Goal: Information Seeking & Learning: Understand process/instructions

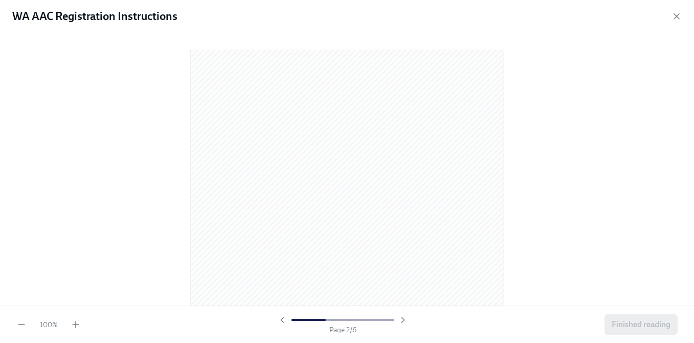
scroll to position [463, 0]
click at [532, 46] on div at bounding box center [347, 169] width 694 height 272
click at [561, 37] on div at bounding box center [347, 169] width 694 height 272
click at [673, 16] on icon "button" at bounding box center [676, 16] width 10 height 10
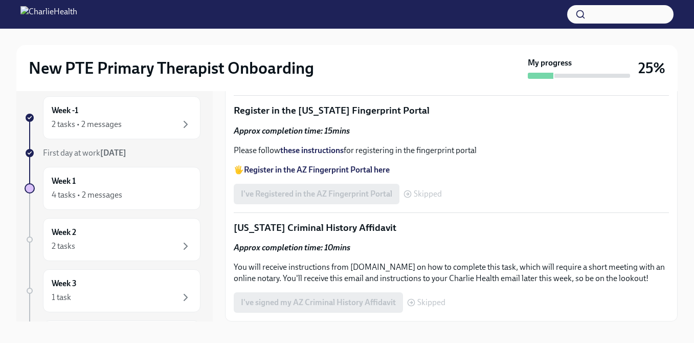
click at [398, 21] on div at bounding box center [347, 14] width 694 height 29
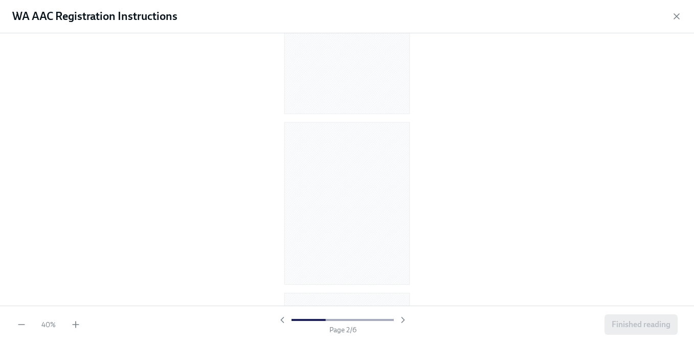
scroll to position [73, 0]
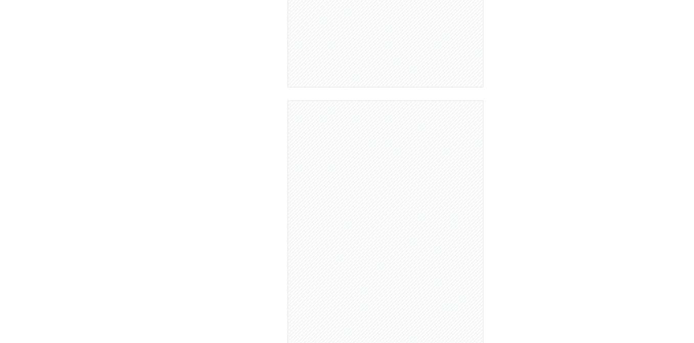
click at [230, 225] on div at bounding box center [347, 169] width 694 height 272
click at [676, 16] on icon "button" at bounding box center [676, 16] width 10 height 10
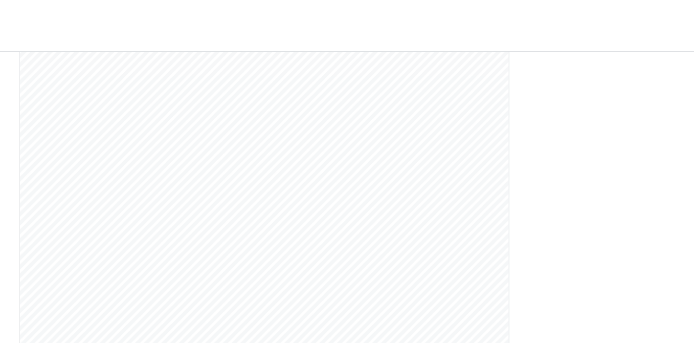
scroll to position [1896, 0]
click at [674, 18] on icon "button" at bounding box center [676, 16] width 10 height 10
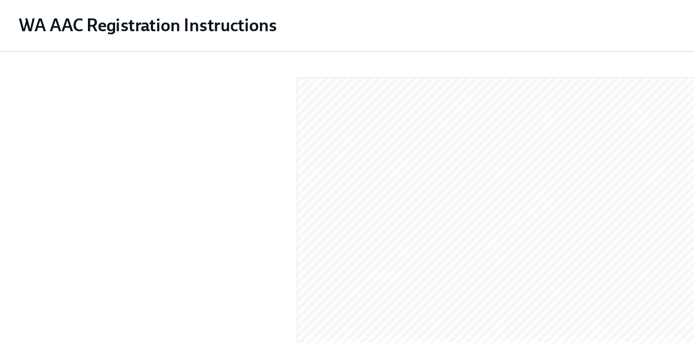
click at [420, 20] on div "WA AAC Registration Instructions" at bounding box center [347, 16] width 694 height 33
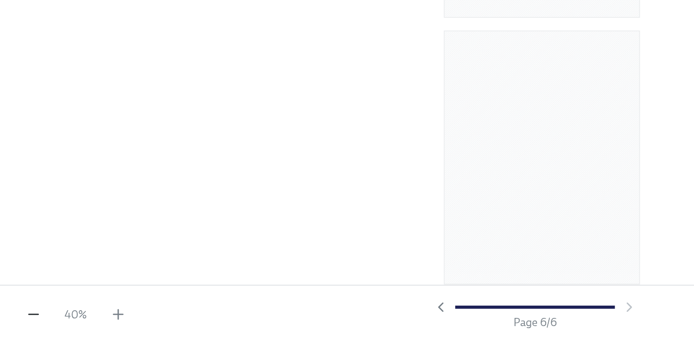
click at [23, 324] on icon "button" at bounding box center [21, 324] width 6 height 0
click at [77, 326] on icon "button" at bounding box center [76, 324] width 10 height 10
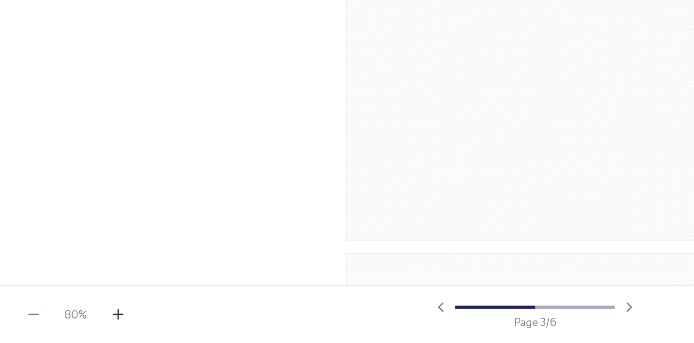
click at [77, 326] on icon "button" at bounding box center [76, 324] width 10 height 10
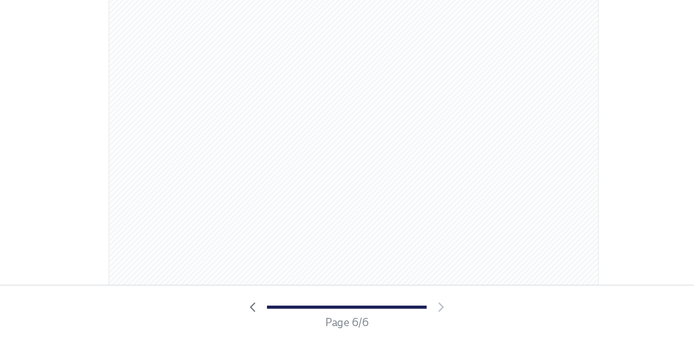
scroll to position [2040, 0]
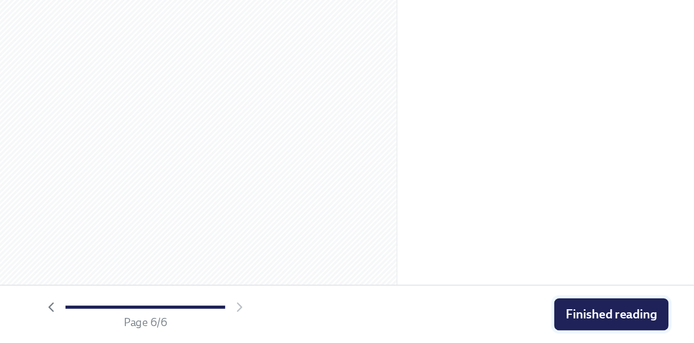
click at [612, 328] on span "Finished reading" at bounding box center [641, 324] width 59 height 10
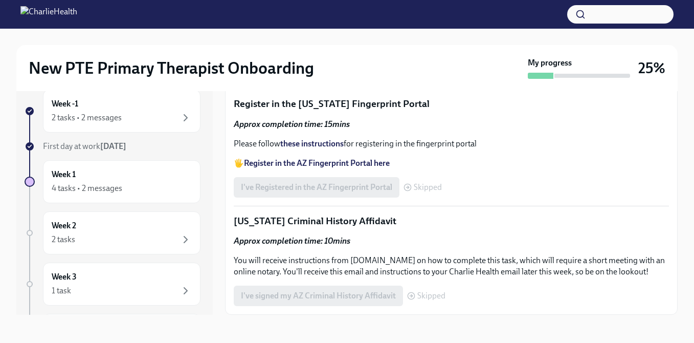
scroll to position [1456, 0]
click at [160, 184] on div "4 tasks • 2 messages" at bounding box center [122, 188] width 140 height 12
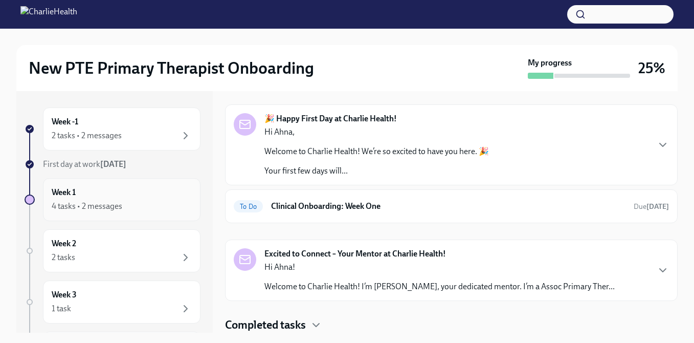
click at [177, 211] on div "4 tasks • 2 messages" at bounding box center [122, 206] width 140 height 12
click at [107, 242] on div "Week 2 2 tasks" at bounding box center [122, 251] width 140 height 26
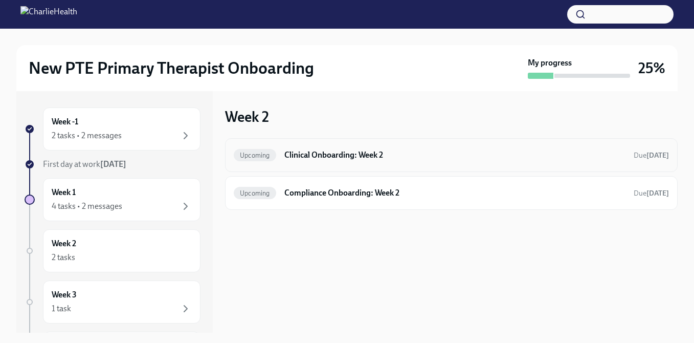
click at [377, 159] on h6 "Clinical Onboarding: Week 2" at bounding box center [454, 154] width 341 height 11
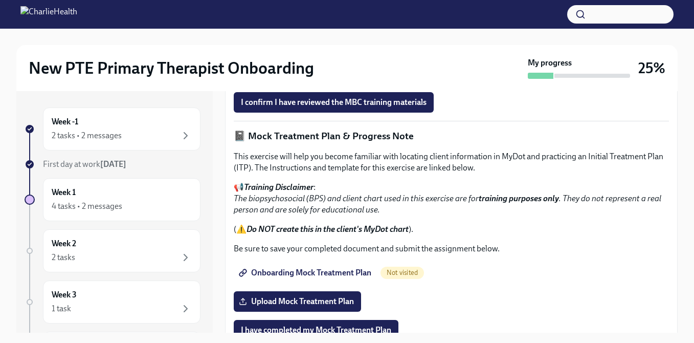
scroll to position [624, 0]
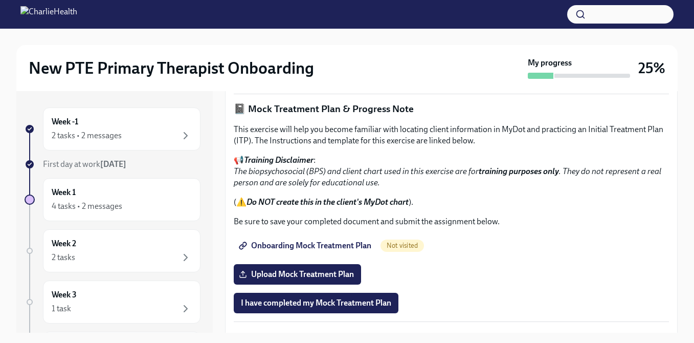
click at [369, 52] on span "Measurement Based Care (MBC) Training" at bounding box center [319, 46] width 156 height 10
